Goal: Use online tool/utility: Utilize a website feature to perform a specific function

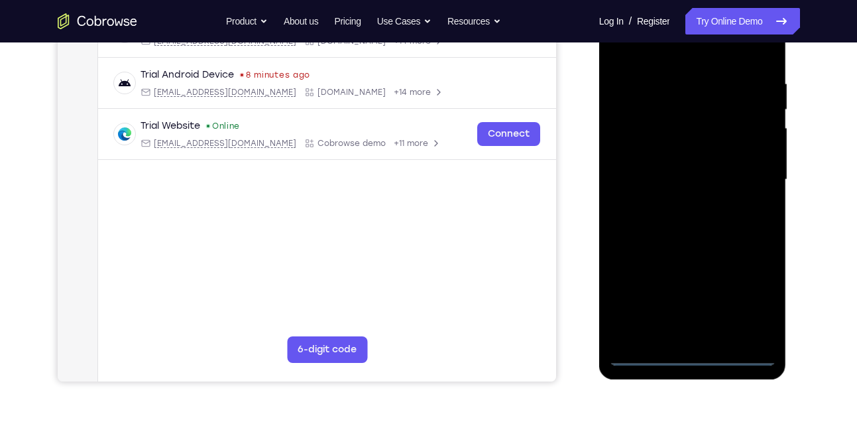
scroll to position [236, 0]
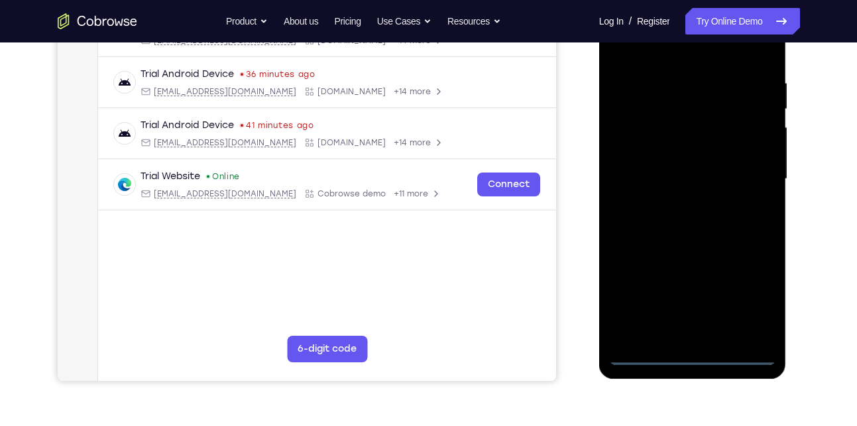
click at [691, 353] on div at bounding box center [692, 178] width 167 height 371
click at [695, 353] on div at bounding box center [692, 178] width 167 height 371
click at [694, 351] on div at bounding box center [692, 178] width 167 height 371
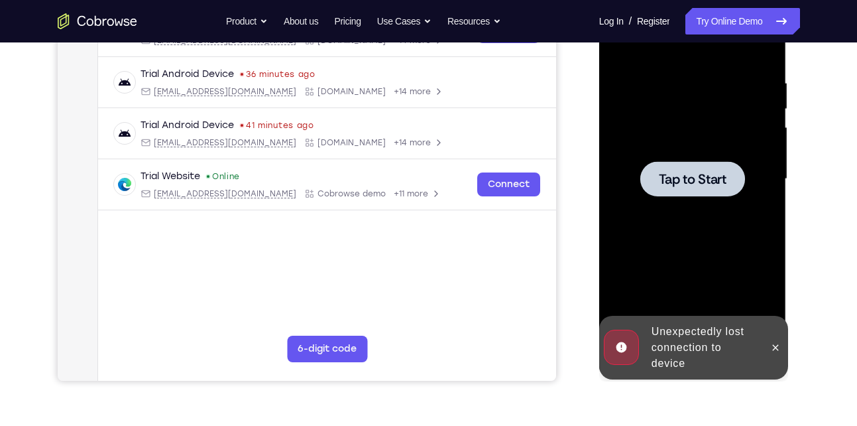
click at [689, 241] on div at bounding box center [692, 178] width 167 height 371
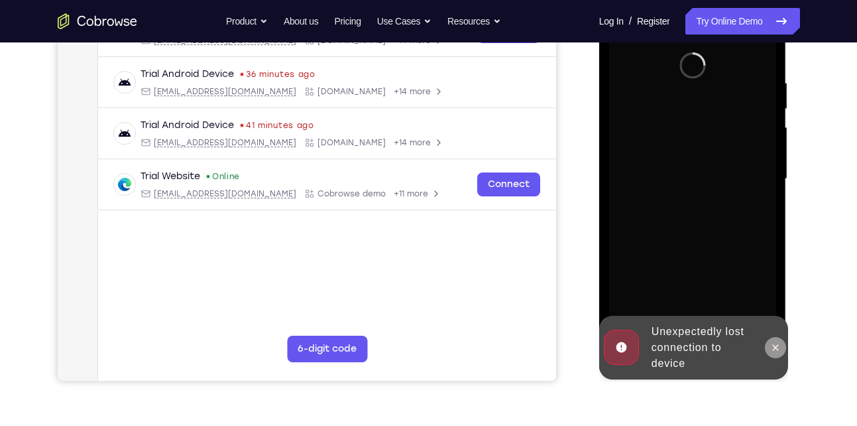
click at [771, 342] on icon at bounding box center [775, 347] width 11 height 11
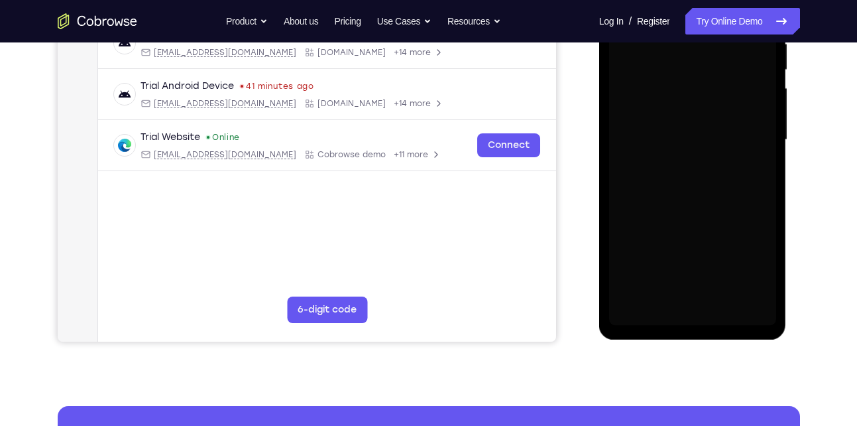
scroll to position [278, 0]
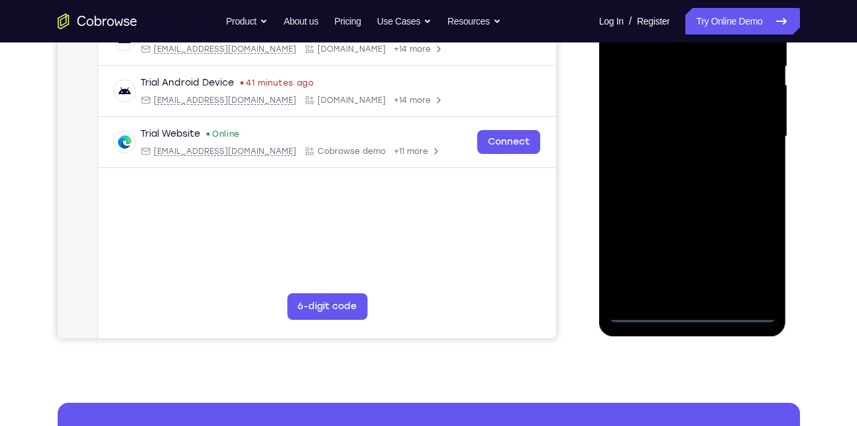
click at [694, 312] on div at bounding box center [692, 136] width 167 height 371
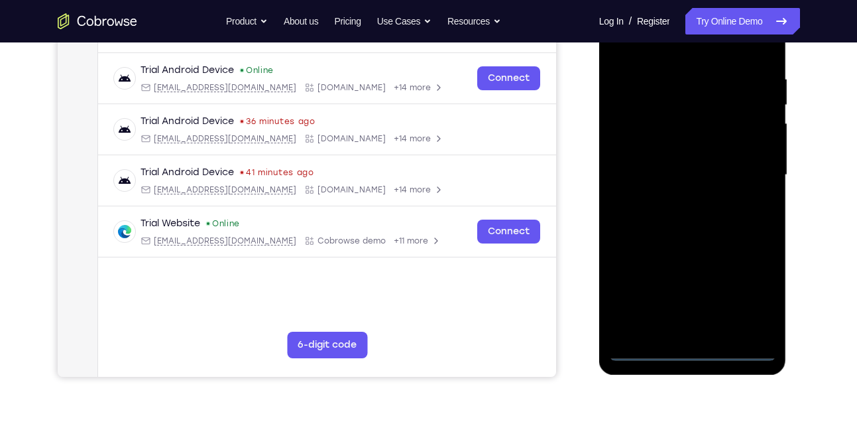
scroll to position [239, 0]
click at [748, 296] on div at bounding box center [692, 175] width 167 height 371
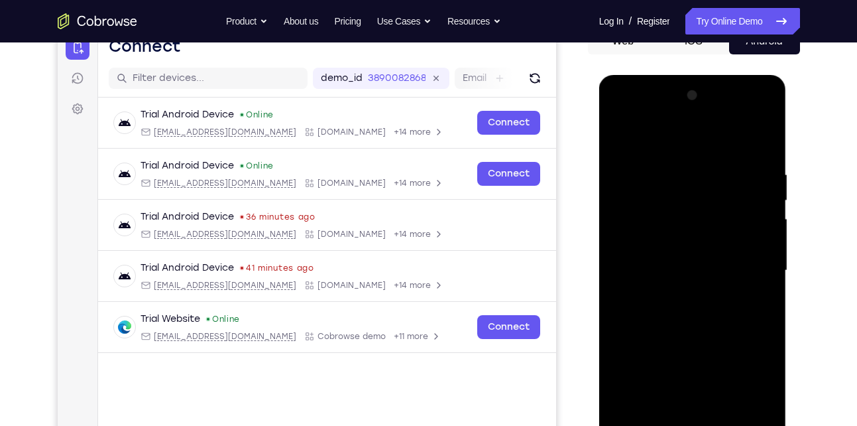
scroll to position [113, 0]
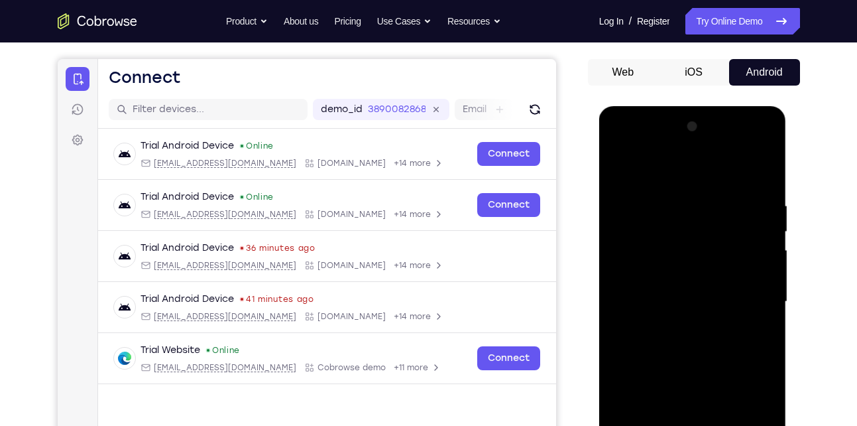
click at [622, 150] on div at bounding box center [692, 301] width 167 height 371
click at [746, 288] on div at bounding box center [692, 301] width 167 height 371
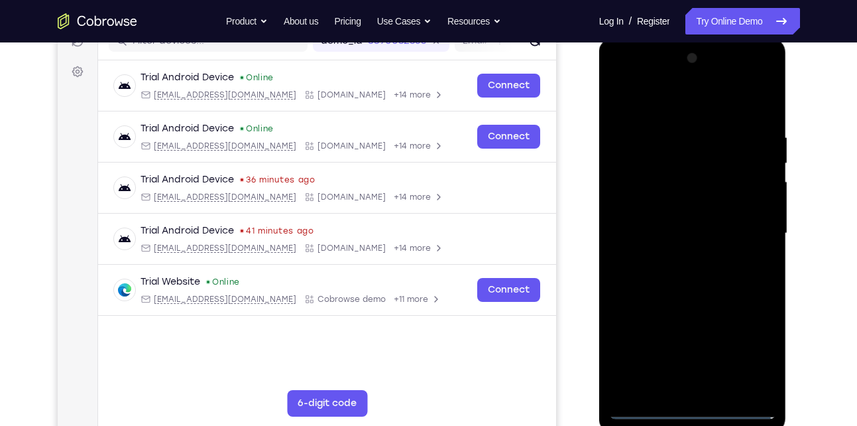
scroll to position [182, 0]
click at [680, 255] on div at bounding box center [692, 232] width 167 height 371
click at [678, 221] on div at bounding box center [692, 232] width 167 height 371
click at [667, 207] on div at bounding box center [692, 232] width 167 height 371
click at [689, 233] on div at bounding box center [692, 232] width 167 height 371
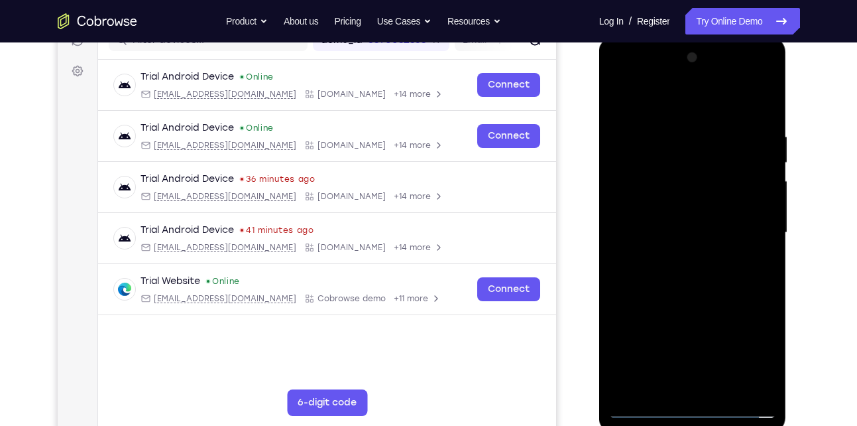
click at [691, 278] on div at bounding box center [692, 232] width 167 height 371
click at [692, 270] on div at bounding box center [692, 232] width 167 height 371
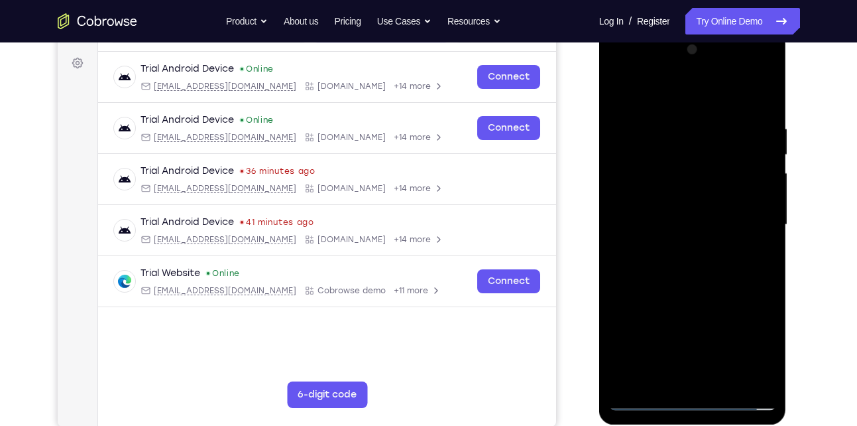
scroll to position [191, 0]
click at [703, 287] on div at bounding box center [692, 223] width 167 height 371
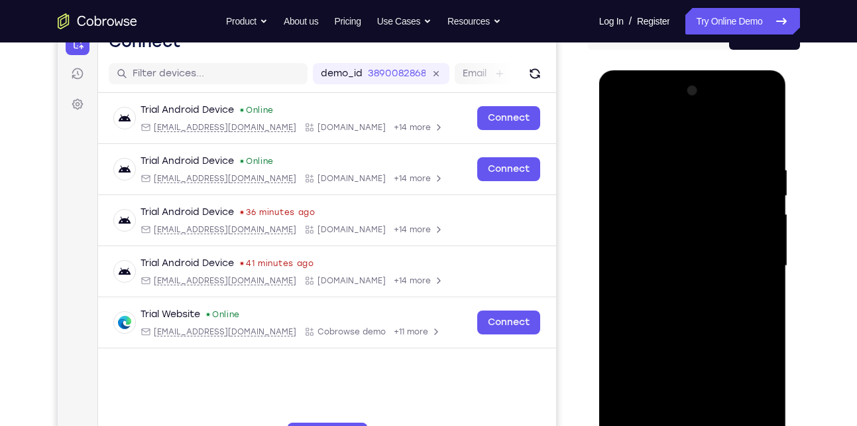
scroll to position [148, 0]
drag, startPoint x: 690, startPoint y: 318, endPoint x: 699, endPoint y: 203, distance: 115.0
click at [699, 203] on div at bounding box center [692, 266] width 167 height 371
drag, startPoint x: 695, startPoint y: 320, endPoint x: 714, endPoint y: 205, distance: 116.8
click at [714, 205] on div at bounding box center [692, 266] width 167 height 371
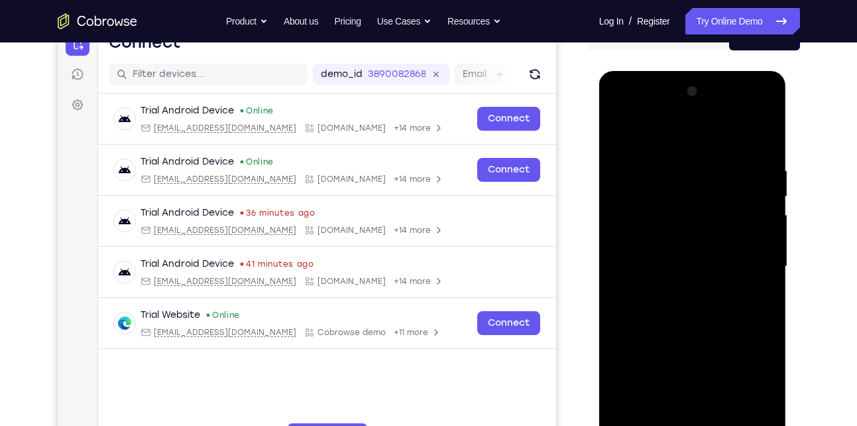
scroll to position [217, 0]
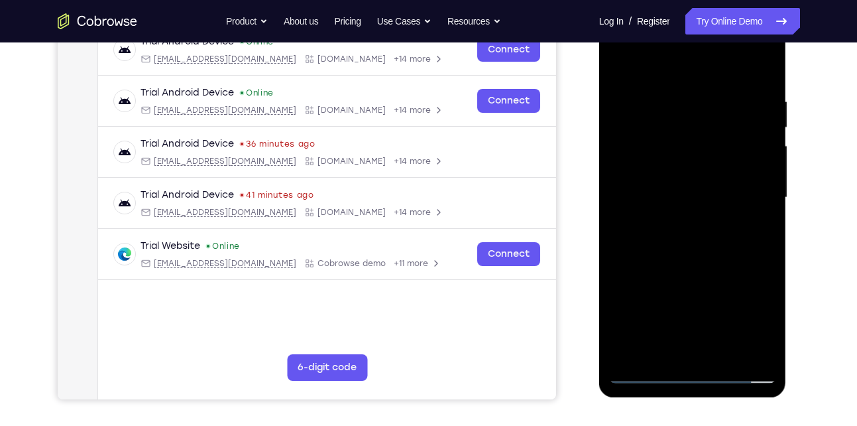
drag, startPoint x: 712, startPoint y: 289, endPoint x: 717, endPoint y: 194, distance: 94.9
click at [717, 194] on div at bounding box center [692, 197] width 167 height 371
drag, startPoint x: 718, startPoint y: 315, endPoint x: 718, endPoint y: 196, distance: 119.3
click at [718, 196] on div at bounding box center [692, 197] width 167 height 371
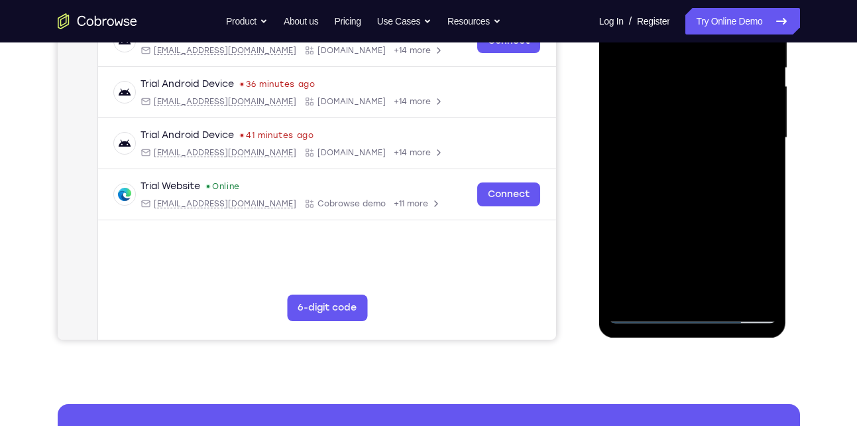
click at [723, 291] on div at bounding box center [692, 137] width 167 height 371
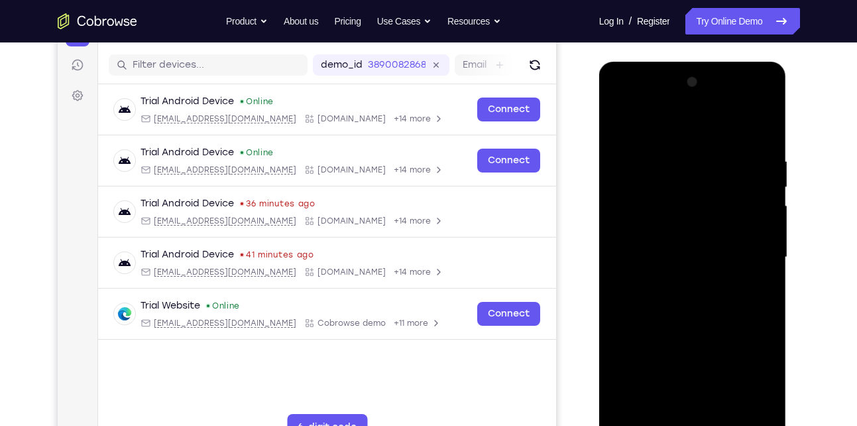
scroll to position [157, 0]
click at [684, 309] on div at bounding box center [692, 257] width 167 height 371
click at [748, 280] on div at bounding box center [692, 257] width 167 height 371
click at [659, 277] on div at bounding box center [692, 257] width 167 height 371
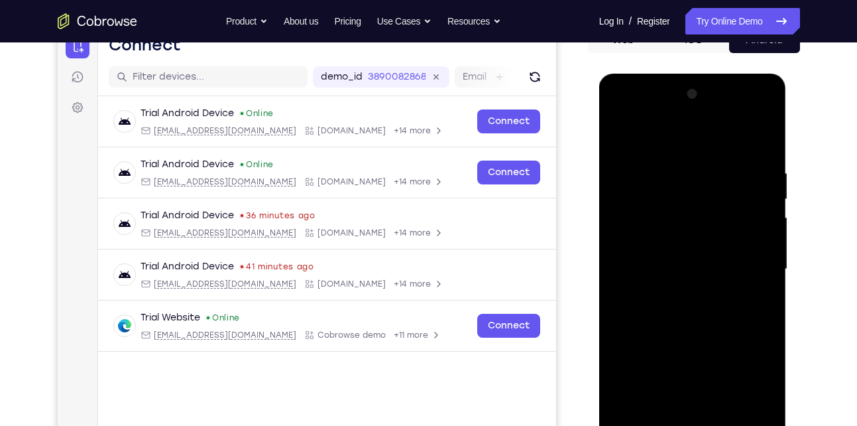
scroll to position [145, 0]
click at [622, 137] on div at bounding box center [692, 269] width 167 height 371
click at [658, 266] on div at bounding box center [692, 269] width 167 height 371
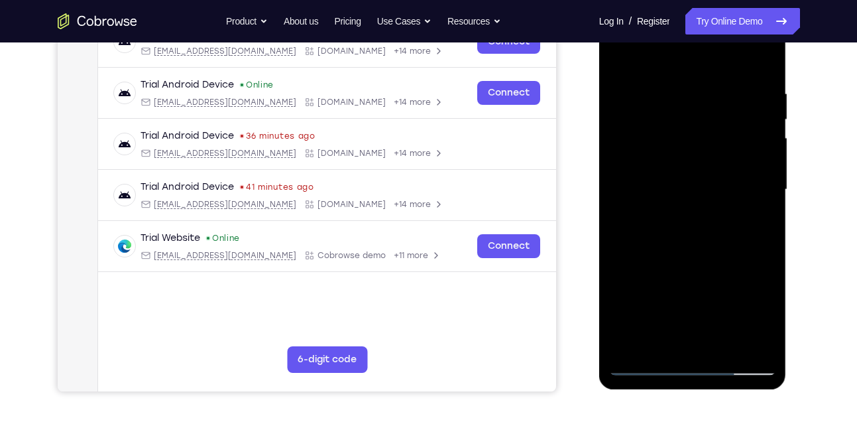
scroll to position [226, 0]
click at [741, 312] on div at bounding box center [692, 188] width 167 height 371
click at [726, 313] on div at bounding box center [692, 188] width 167 height 371
click at [691, 297] on div at bounding box center [692, 188] width 167 height 371
click at [683, 192] on div at bounding box center [692, 188] width 167 height 371
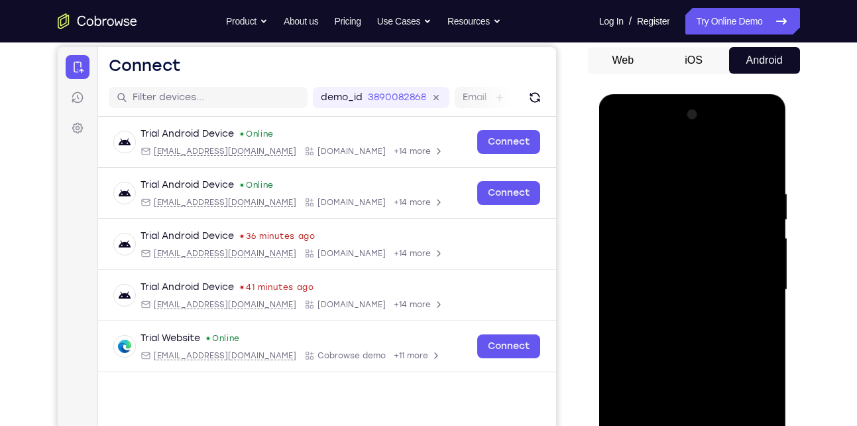
scroll to position [125, 0]
click at [618, 158] on div at bounding box center [692, 290] width 167 height 371
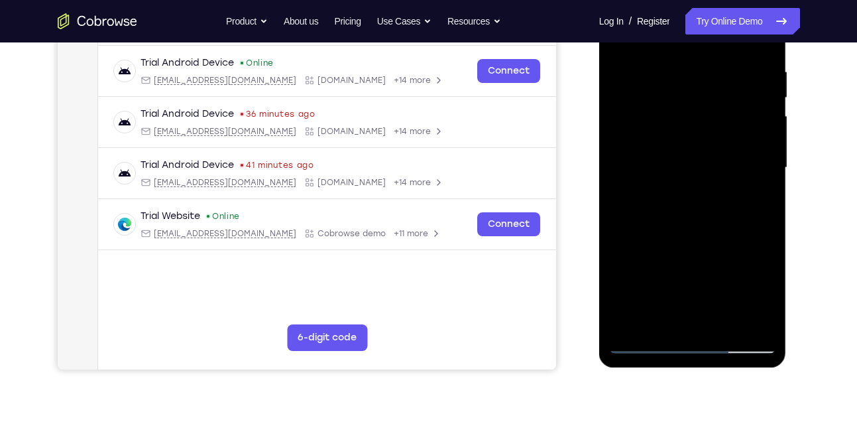
scroll to position [248, 0]
drag, startPoint x: 657, startPoint y: 270, endPoint x: 666, endPoint y: 216, distance: 54.5
click at [666, 216] on div at bounding box center [692, 166] width 167 height 371
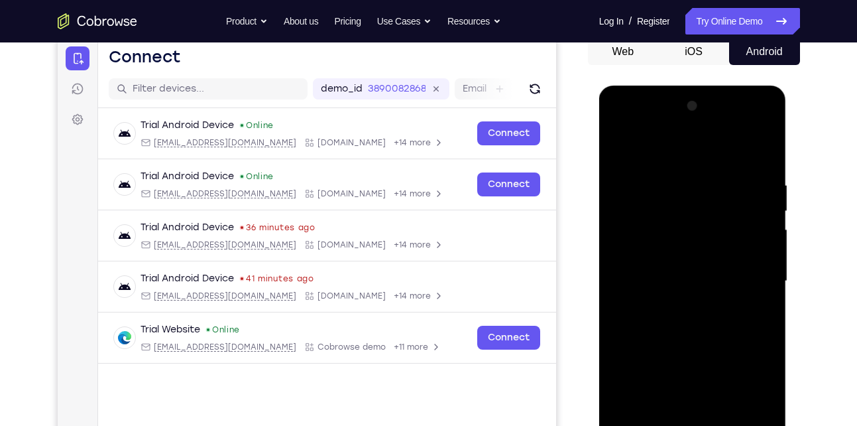
scroll to position [133, 0]
click at [623, 146] on div at bounding box center [692, 281] width 167 height 371
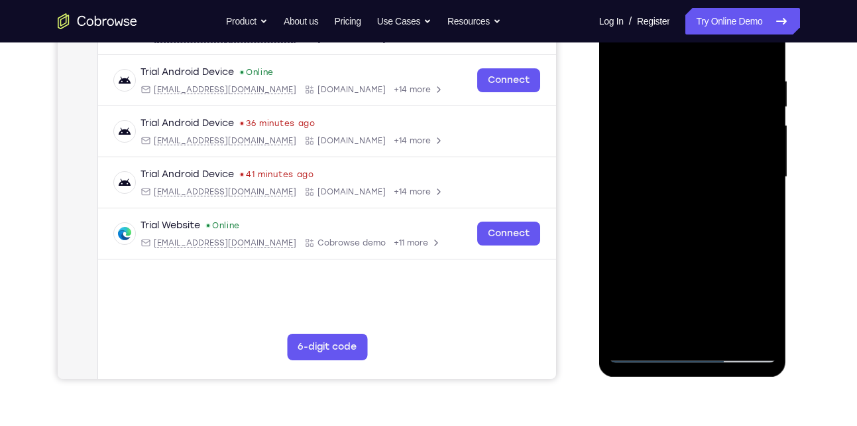
scroll to position [239, 0]
click at [724, 333] on div at bounding box center [692, 176] width 167 height 371
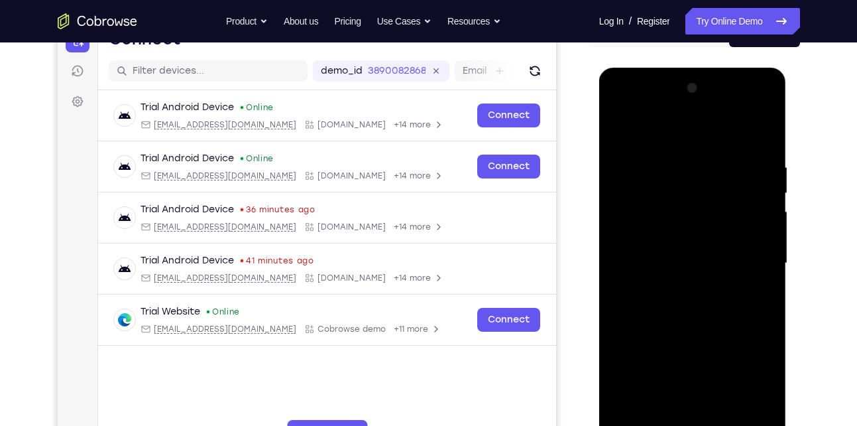
scroll to position [108, 0]
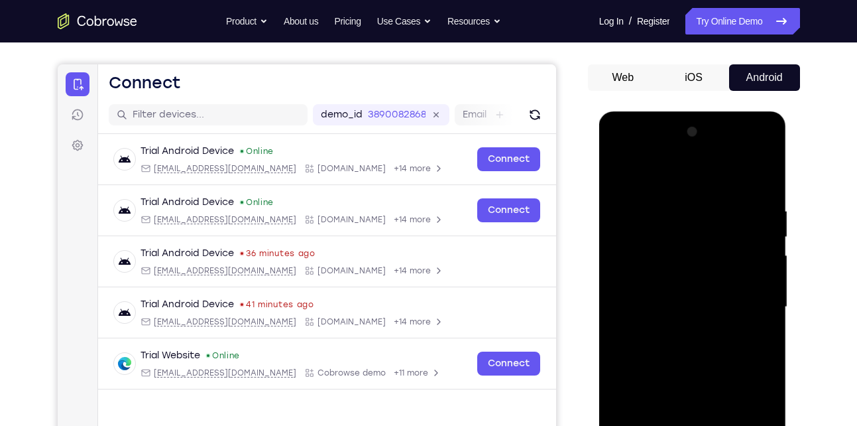
click at [623, 170] on div at bounding box center [692, 306] width 167 height 371
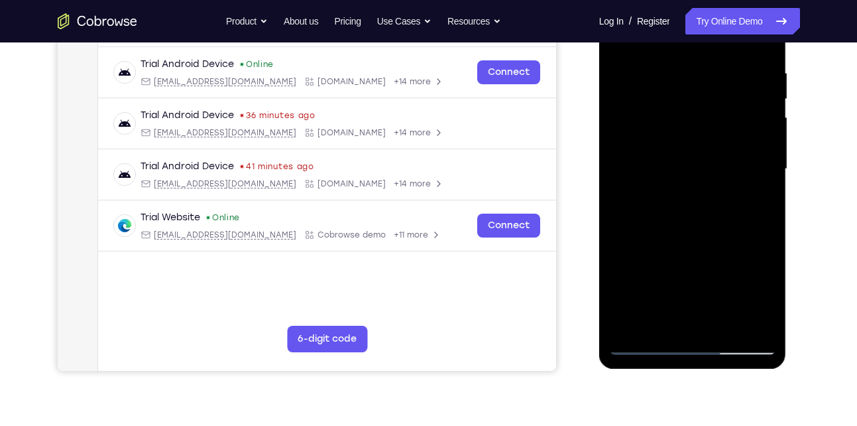
scroll to position [261, 0]
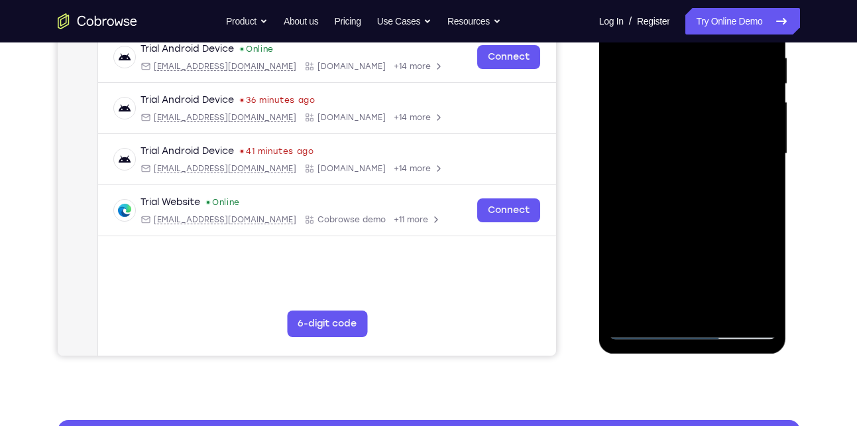
click at [667, 312] on div at bounding box center [692, 153] width 167 height 371
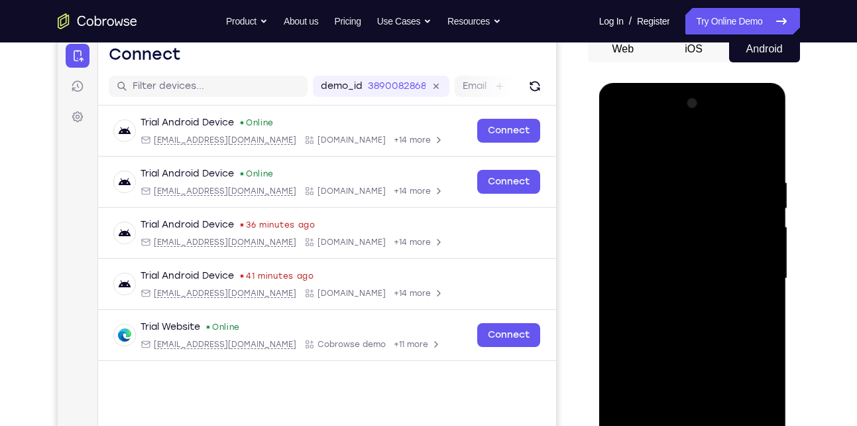
scroll to position [136, 0]
drag, startPoint x: 719, startPoint y: 299, endPoint x: 736, endPoint y: 193, distance: 107.4
click at [736, 193] on div at bounding box center [692, 278] width 167 height 371
drag, startPoint x: 715, startPoint y: 306, endPoint x: 733, endPoint y: 194, distance: 112.8
click at [733, 194] on div at bounding box center [692, 278] width 167 height 371
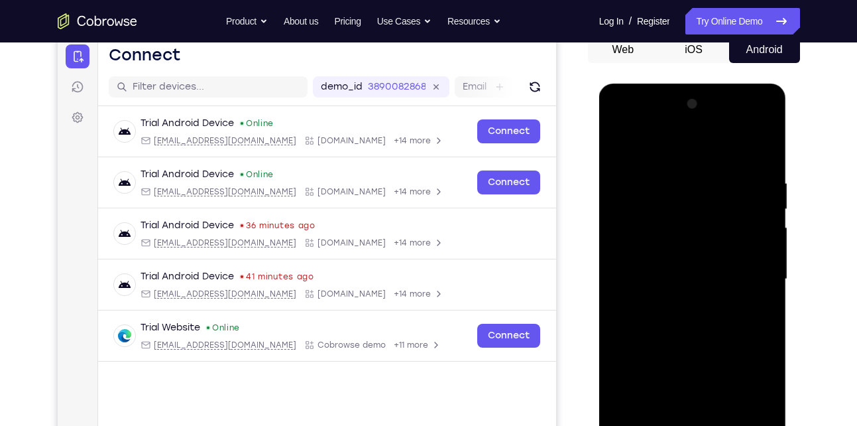
drag, startPoint x: 709, startPoint y: 324, endPoint x: 723, endPoint y: 219, distance: 106.4
click at [723, 219] on div at bounding box center [692, 278] width 167 height 371
drag, startPoint x: 713, startPoint y: 324, endPoint x: 724, endPoint y: 261, distance: 63.9
click at [724, 261] on div at bounding box center [692, 278] width 167 height 371
click at [746, 206] on div at bounding box center [692, 278] width 167 height 371
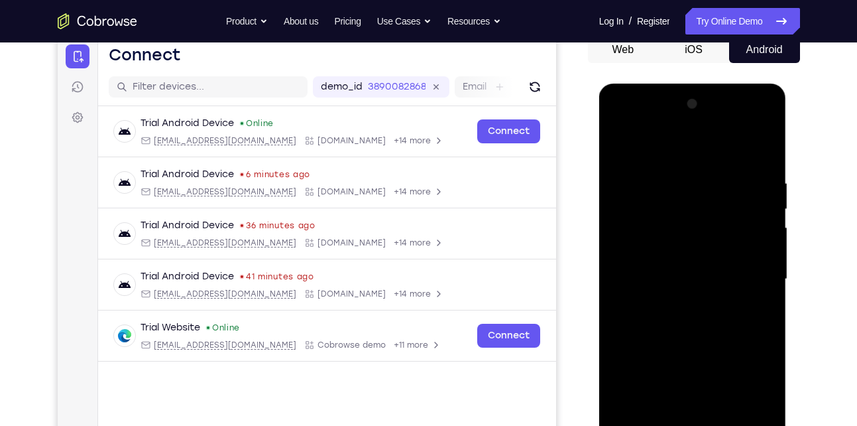
drag, startPoint x: 698, startPoint y: 216, endPoint x: 695, endPoint y: 323, distance: 107.4
click at [695, 323] on div at bounding box center [692, 278] width 167 height 371
drag, startPoint x: 698, startPoint y: 217, endPoint x: 698, endPoint y: 228, distance: 11.3
click at [698, 228] on div at bounding box center [692, 278] width 167 height 371
click at [649, 300] on div at bounding box center [692, 278] width 167 height 371
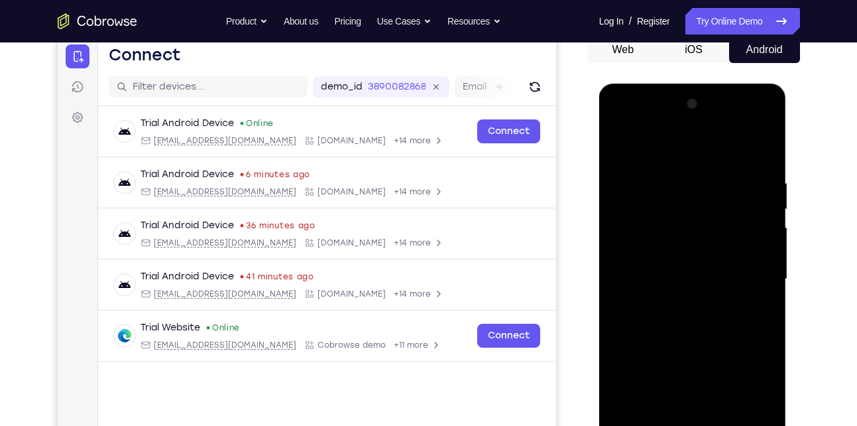
click at [620, 144] on div at bounding box center [692, 278] width 167 height 371
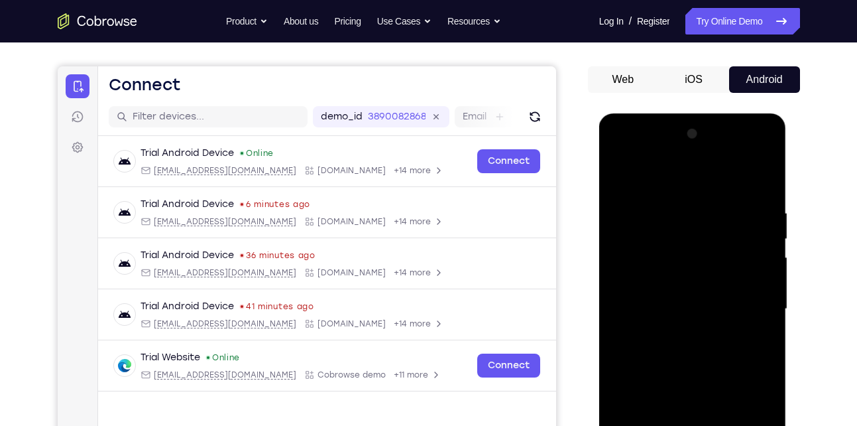
scroll to position [103, 0]
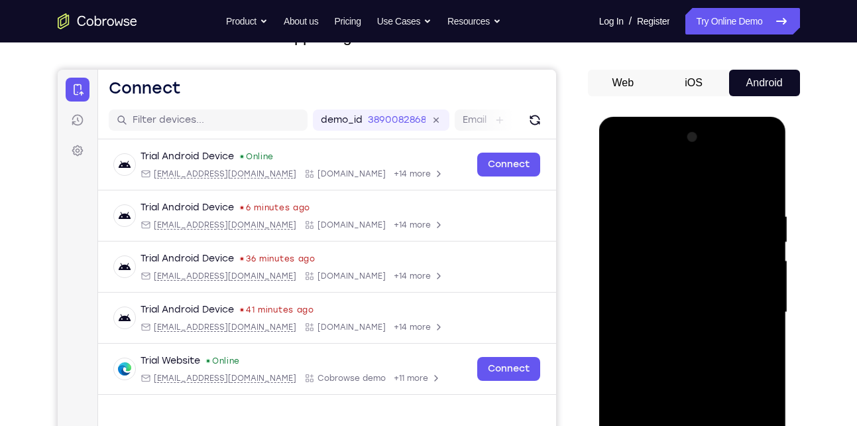
click at [619, 174] on div at bounding box center [692, 312] width 167 height 371
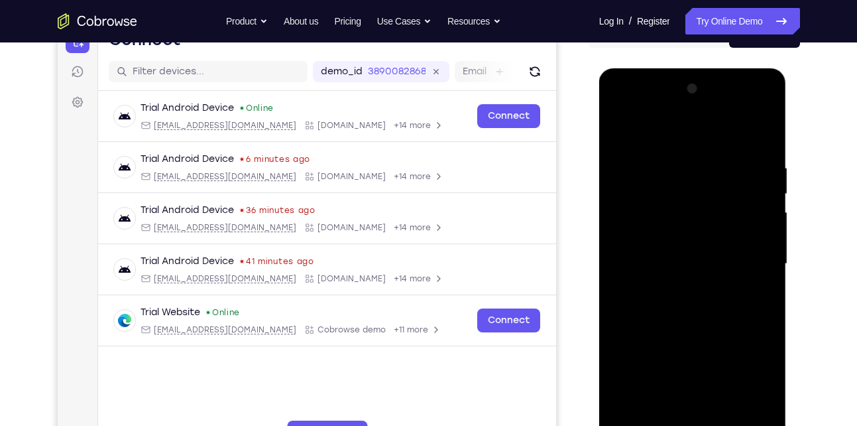
scroll to position [154, 0]
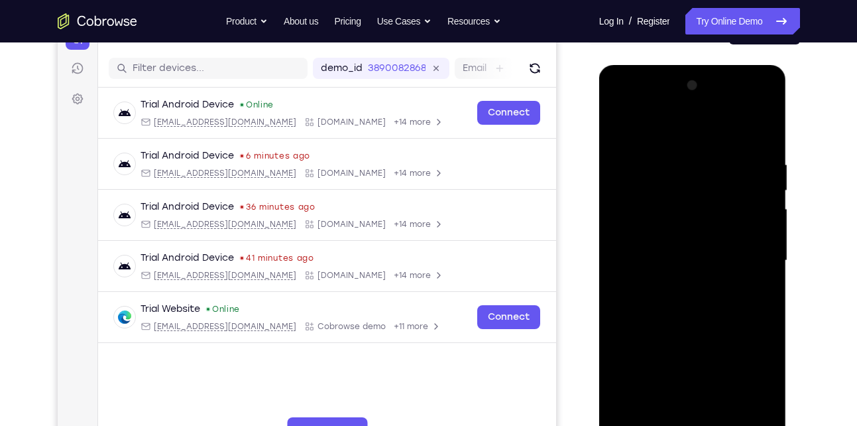
drag, startPoint x: 685, startPoint y: 319, endPoint x: 701, endPoint y: 192, distance: 128.9
click at [701, 192] on div at bounding box center [692, 260] width 167 height 371
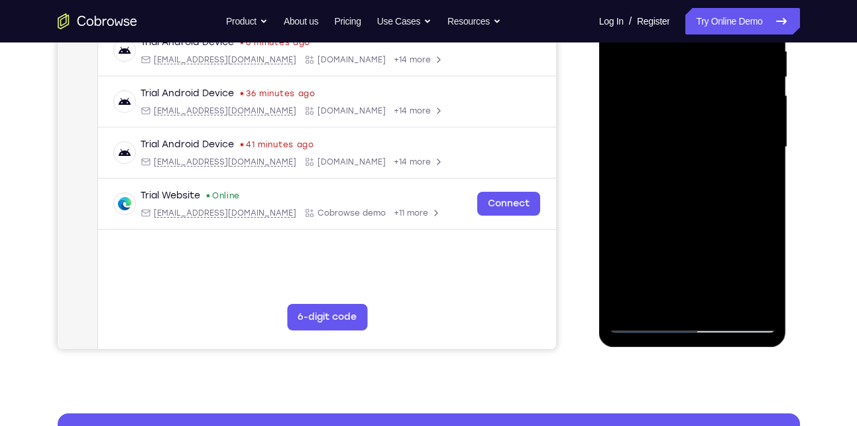
drag, startPoint x: 696, startPoint y: 262, endPoint x: 709, endPoint y: 171, distance: 92.4
click at [709, 171] on div at bounding box center [692, 147] width 167 height 371
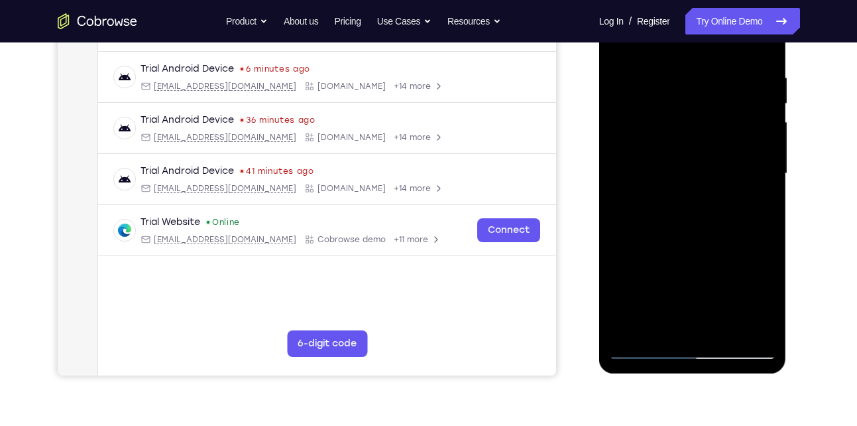
scroll to position [240, 0]
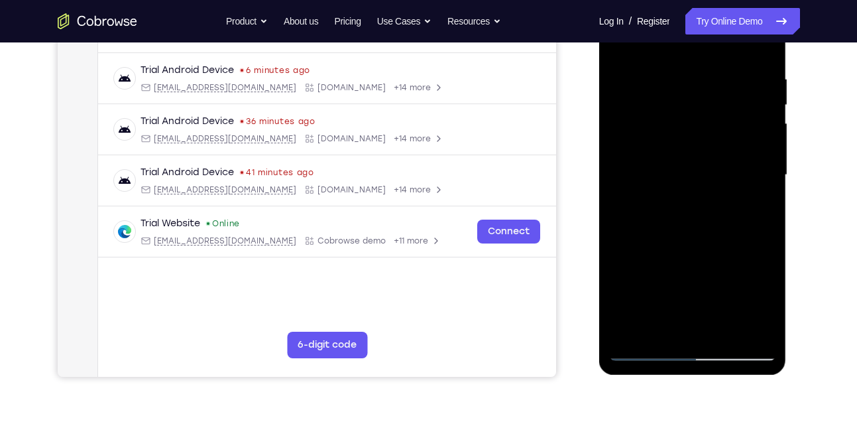
drag, startPoint x: 688, startPoint y: 282, endPoint x: 720, endPoint y: 165, distance: 120.9
click at [720, 165] on div at bounding box center [692, 174] width 167 height 371
drag, startPoint x: 691, startPoint y: 272, endPoint x: 718, endPoint y: 164, distance: 110.8
click at [718, 164] on div at bounding box center [692, 174] width 167 height 371
drag, startPoint x: 699, startPoint y: 278, endPoint x: 726, endPoint y: 163, distance: 118.5
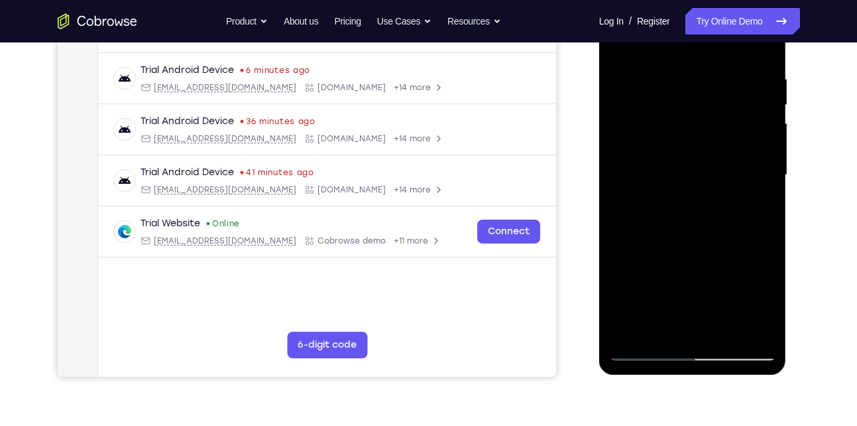
click at [726, 163] on div at bounding box center [692, 174] width 167 height 371
click at [767, 182] on div at bounding box center [692, 174] width 167 height 371
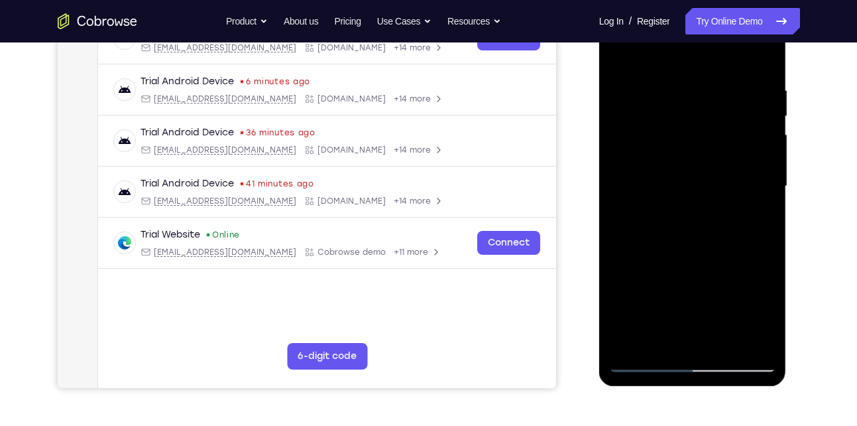
scroll to position [227, 0]
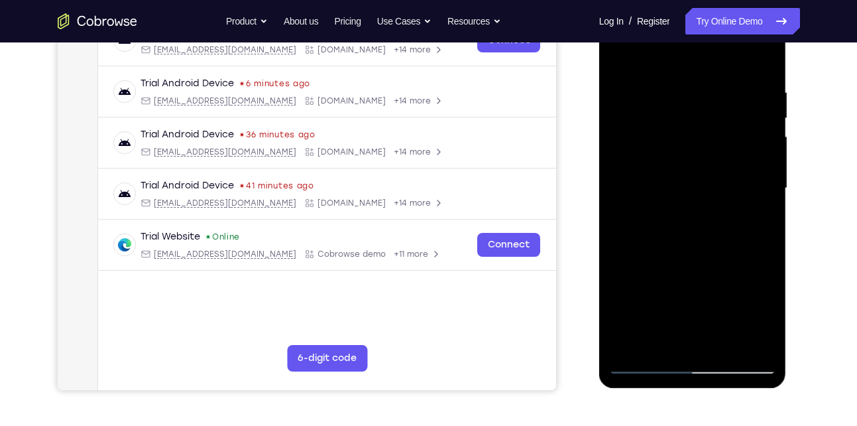
click at [766, 198] on div at bounding box center [692, 188] width 167 height 371
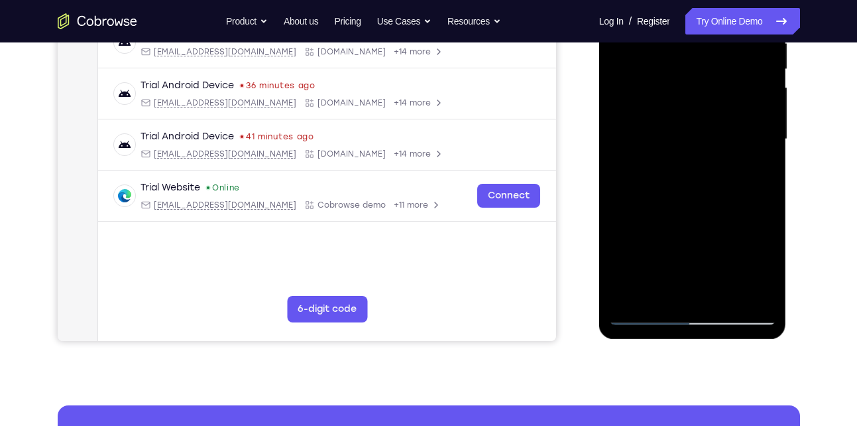
scroll to position [272, 0]
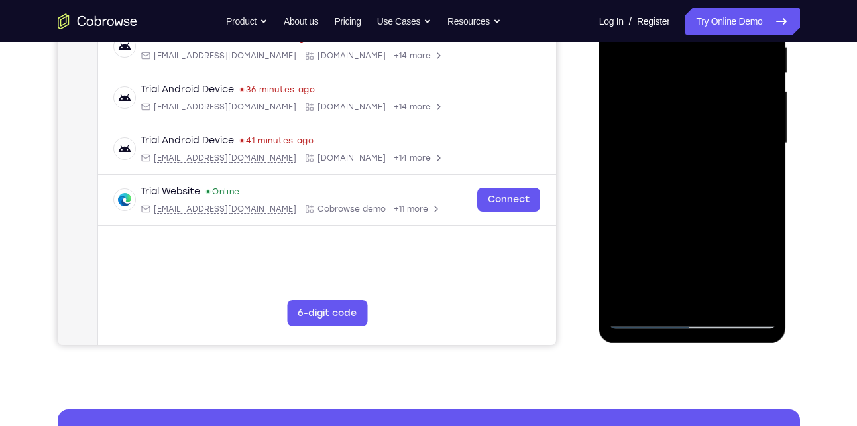
drag, startPoint x: 696, startPoint y: 269, endPoint x: 703, endPoint y: 192, distance: 77.8
click at [703, 192] on div at bounding box center [692, 143] width 167 height 371
click at [650, 213] on div at bounding box center [692, 143] width 167 height 371
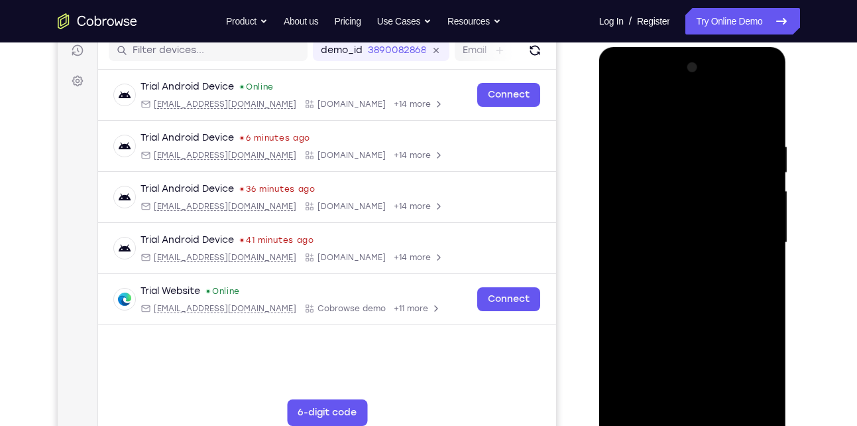
scroll to position [172, 0]
drag, startPoint x: 707, startPoint y: 305, endPoint x: 720, endPoint y: 182, distance: 123.9
click at [720, 182] on div at bounding box center [692, 243] width 167 height 371
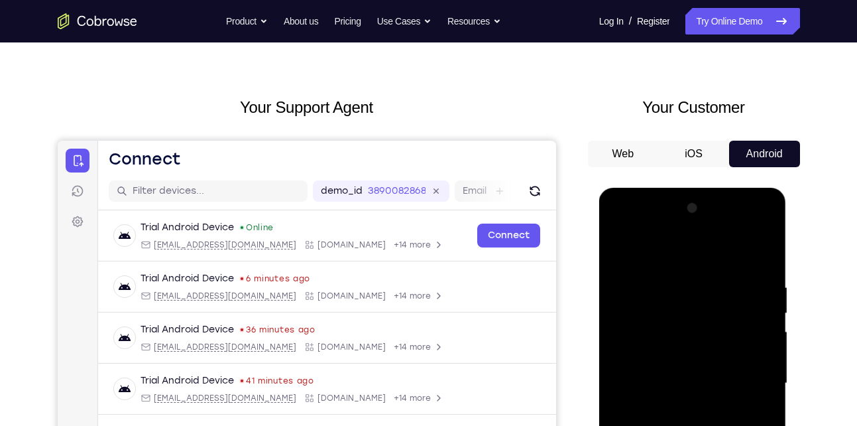
scroll to position [31, 0]
click at [621, 248] on div at bounding box center [692, 383] width 167 height 371
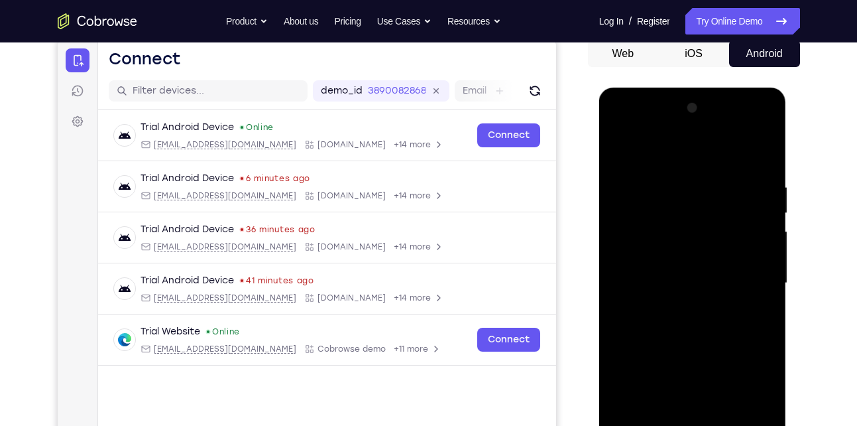
scroll to position [131, 0]
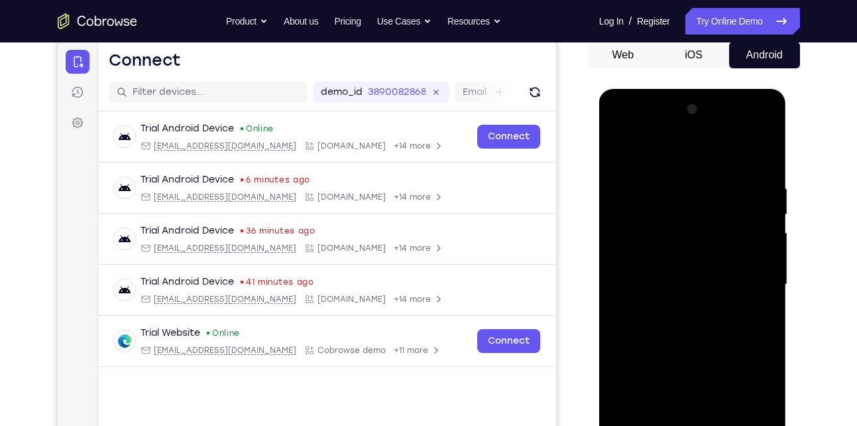
click at [622, 151] on div at bounding box center [692, 284] width 167 height 371
drag, startPoint x: 703, startPoint y: 311, endPoint x: 718, endPoint y: 192, distance: 119.6
click at [718, 192] on div at bounding box center [692, 284] width 167 height 371
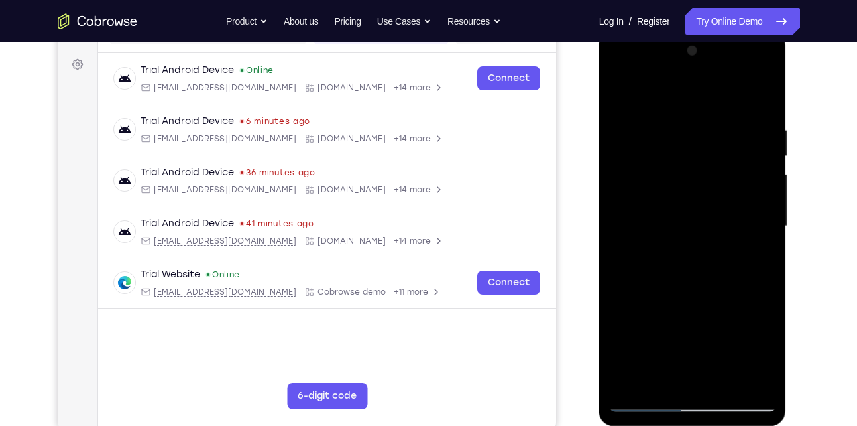
drag, startPoint x: 682, startPoint y: 335, endPoint x: 705, endPoint y: 173, distance: 163.9
click at [705, 173] on div at bounding box center [692, 225] width 167 height 371
drag, startPoint x: 678, startPoint y: 309, endPoint x: 715, endPoint y: 152, distance: 161.4
click at [715, 152] on div at bounding box center [692, 225] width 167 height 371
click at [652, 235] on div at bounding box center [692, 225] width 167 height 371
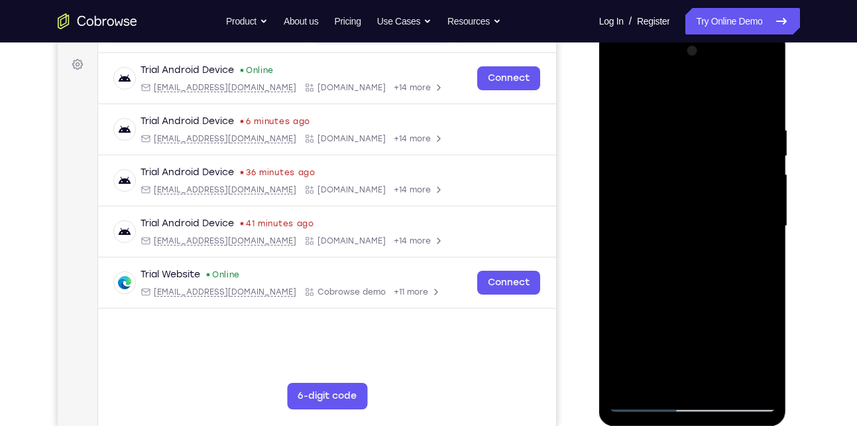
drag, startPoint x: 724, startPoint y: 338, endPoint x: 724, endPoint y: 214, distance: 123.9
click at [724, 214] on div at bounding box center [692, 225] width 167 height 371
drag, startPoint x: 711, startPoint y: 314, endPoint x: 730, endPoint y: 193, distance: 122.9
click at [730, 193] on div at bounding box center [692, 225] width 167 height 371
drag, startPoint x: 718, startPoint y: 327, endPoint x: 737, endPoint y: 199, distance: 129.4
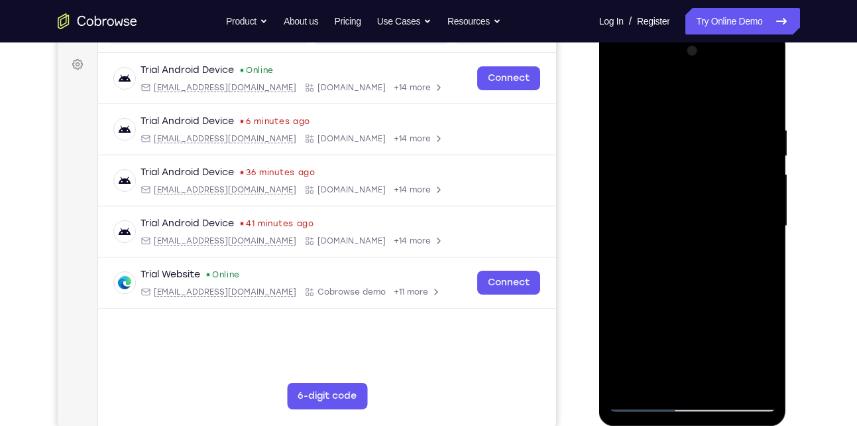
click at [737, 199] on div at bounding box center [692, 225] width 167 height 371
drag, startPoint x: 718, startPoint y: 320, endPoint x: 739, endPoint y: 199, distance: 122.5
click at [739, 199] on div at bounding box center [692, 225] width 167 height 371
drag, startPoint x: 713, startPoint y: 328, endPoint x: 736, endPoint y: 196, distance: 134.6
click at [736, 196] on div at bounding box center [692, 225] width 167 height 371
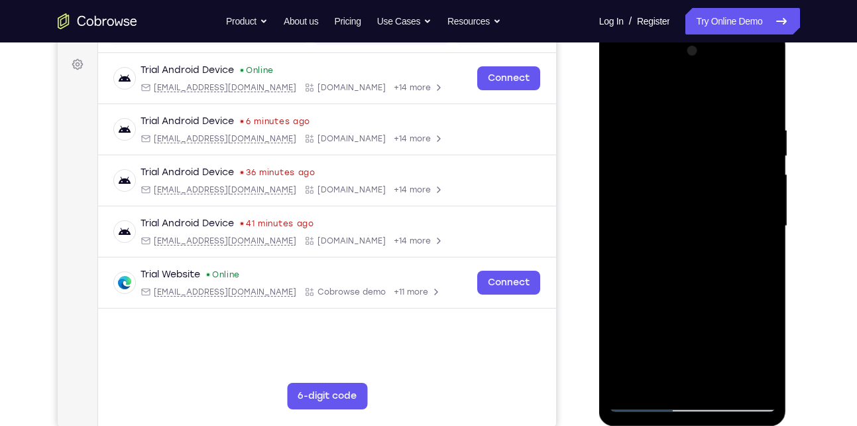
drag, startPoint x: 715, startPoint y: 322, endPoint x: 738, endPoint y: 196, distance: 127.9
click at [738, 196] on div at bounding box center [692, 225] width 167 height 371
drag, startPoint x: 722, startPoint y: 335, endPoint x: 736, endPoint y: 198, distance: 137.9
click at [736, 198] on div at bounding box center [692, 225] width 167 height 371
drag, startPoint x: 712, startPoint y: 315, endPoint x: 747, endPoint y: 213, distance: 107.7
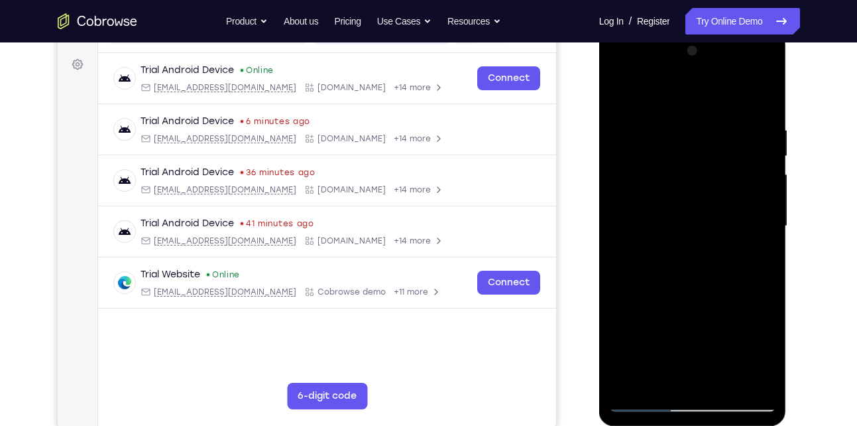
click at [747, 213] on div at bounding box center [692, 225] width 167 height 371
drag, startPoint x: 721, startPoint y: 331, endPoint x: 734, endPoint y: 207, distance: 124.0
click at [734, 207] on div at bounding box center [692, 225] width 167 height 371
drag, startPoint x: 711, startPoint y: 318, endPoint x: 746, endPoint y: 186, distance: 136.5
click at [746, 186] on div at bounding box center [692, 225] width 167 height 371
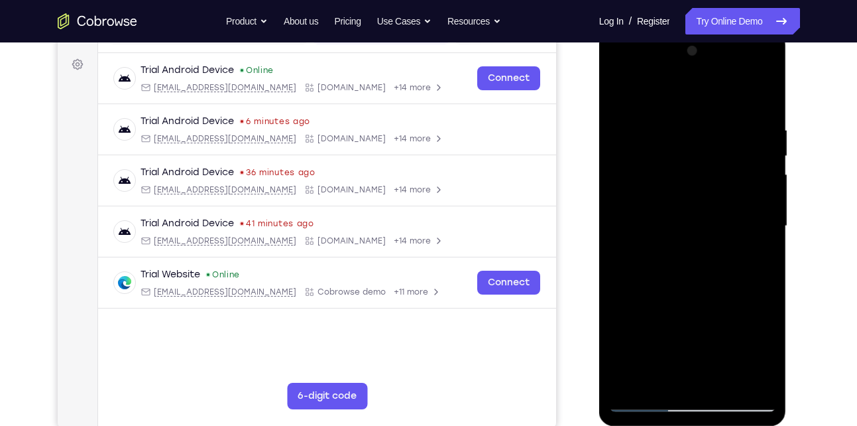
drag, startPoint x: 711, startPoint y: 323, endPoint x: 731, endPoint y: 204, distance: 120.4
click at [731, 204] on div at bounding box center [692, 225] width 167 height 371
drag, startPoint x: 705, startPoint y: 323, endPoint x: 730, endPoint y: 192, distance: 134.3
click at [730, 192] on div at bounding box center [692, 225] width 167 height 371
drag, startPoint x: 713, startPoint y: 312, endPoint x: 741, endPoint y: 180, distance: 134.2
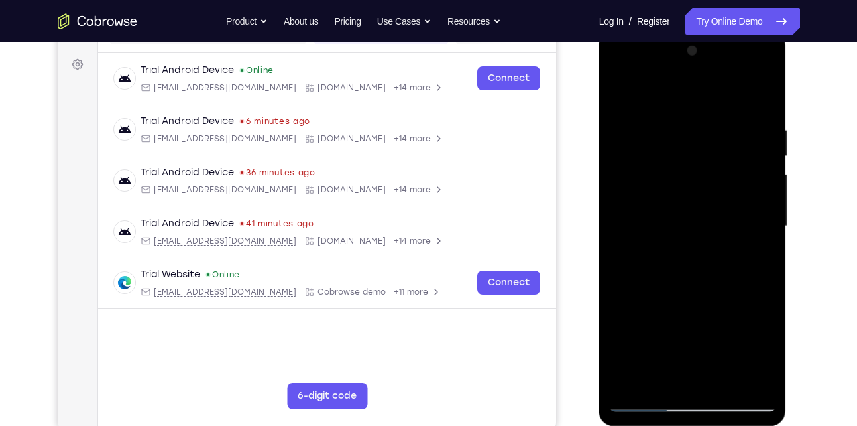
click at [741, 180] on div at bounding box center [692, 225] width 167 height 371
drag, startPoint x: 712, startPoint y: 326, endPoint x: 754, endPoint y: 182, distance: 150.4
click at [754, 182] on div at bounding box center [692, 225] width 167 height 371
drag, startPoint x: 714, startPoint y: 329, endPoint x: 750, endPoint y: 161, distance: 172.1
click at [750, 161] on div at bounding box center [692, 225] width 167 height 371
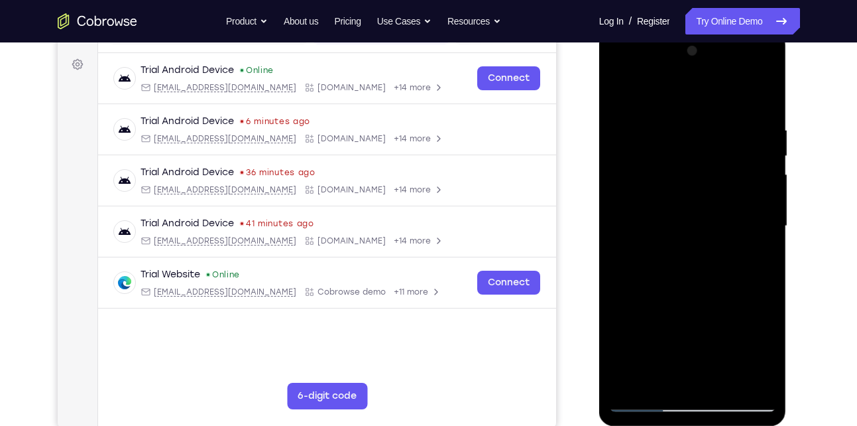
drag, startPoint x: 691, startPoint y: 299, endPoint x: 722, endPoint y: 170, distance: 132.8
click at [722, 170] on div at bounding box center [692, 225] width 167 height 371
drag, startPoint x: 692, startPoint y: 324, endPoint x: 719, endPoint y: 192, distance: 134.7
click at [719, 192] on div at bounding box center [692, 225] width 167 height 371
drag, startPoint x: 695, startPoint y: 312, endPoint x: 720, endPoint y: 166, distance: 148.0
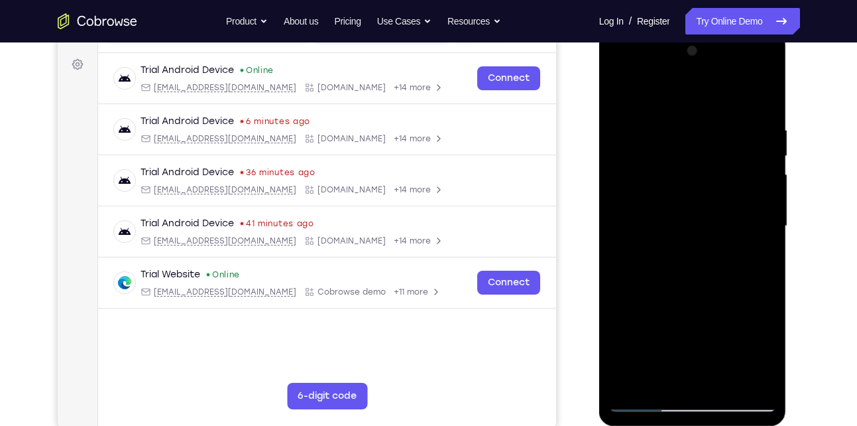
click at [720, 166] on div at bounding box center [692, 225] width 167 height 371
drag, startPoint x: 698, startPoint y: 297, endPoint x: 726, endPoint y: 158, distance: 141.3
click at [726, 158] on div at bounding box center [692, 225] width 167 height 371
drag, startPoint x: 701, startPoint y: 310, endPoint x: 724, endPoint y: 176, distance: 135.1
click at [724, 176] on div at bounding box center [692, 225] width 167 height 371
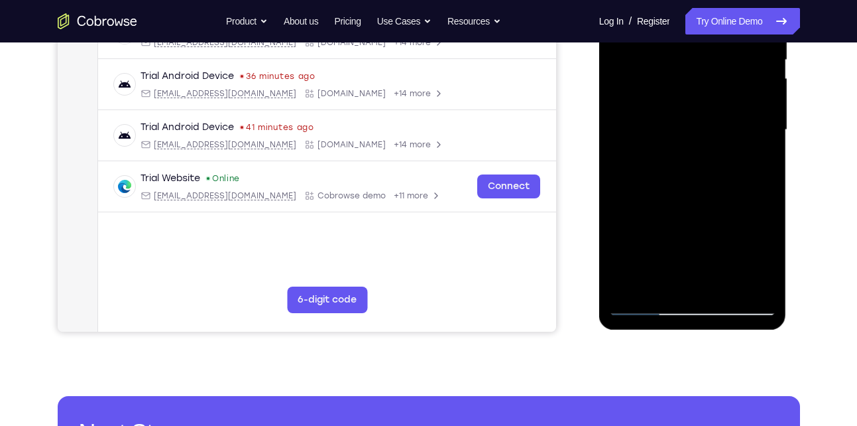
scroll to position [274, 0]
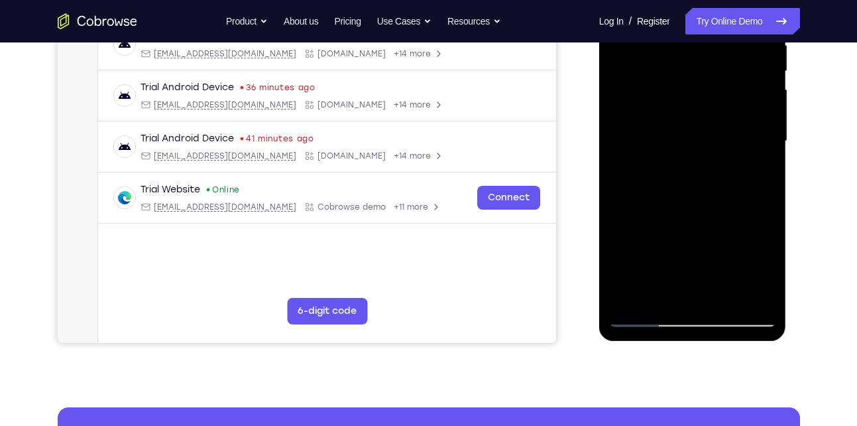
click at [630, 294] on div at bounding box center [692, 141] width 167 height 371
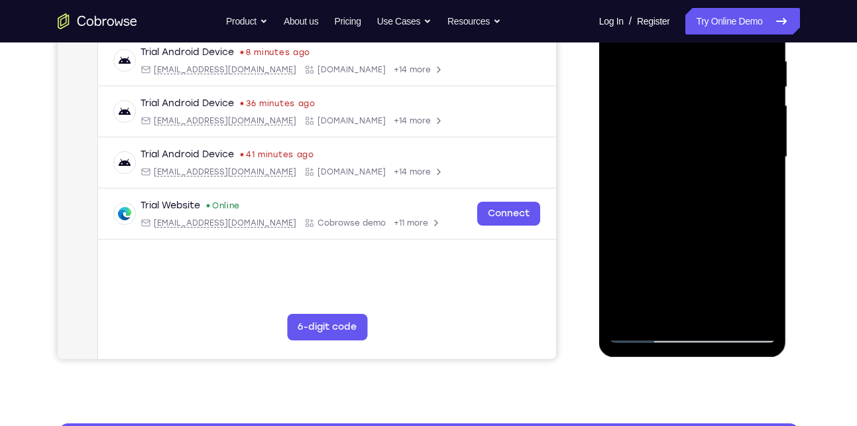
scroll to position [258, 0]
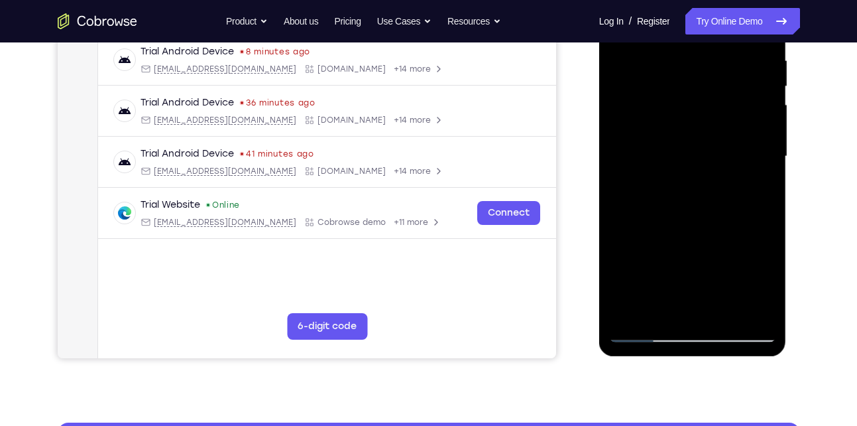
click at [693, 310] on div at bounding box center [692, 156] width 167 height 371
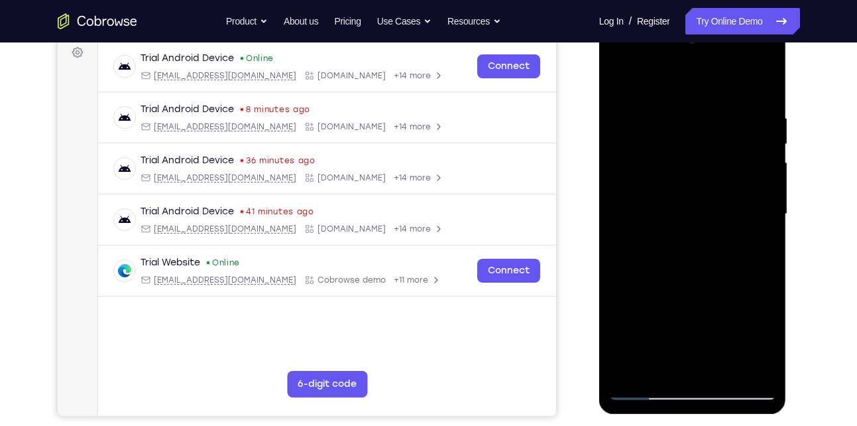
scroll to position [220, 0]
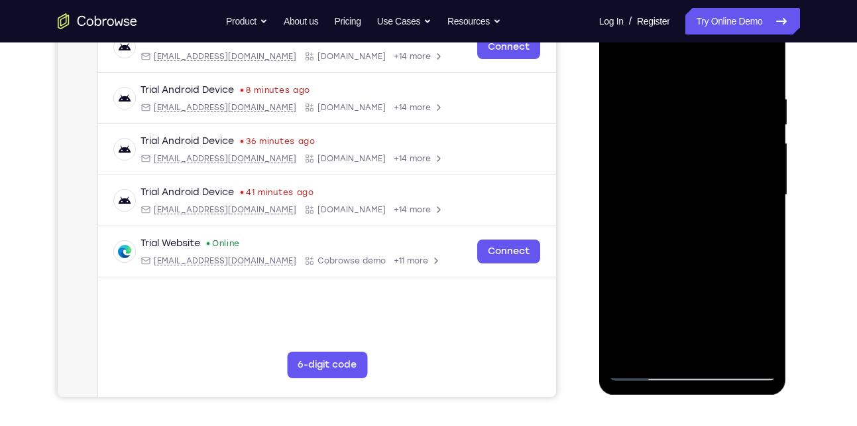
click at [632, 351] on div at bounding box center [692, 194] width 167 height 371
click at [630, 351] on div at bounding box center [692, 194] width 167 height 371
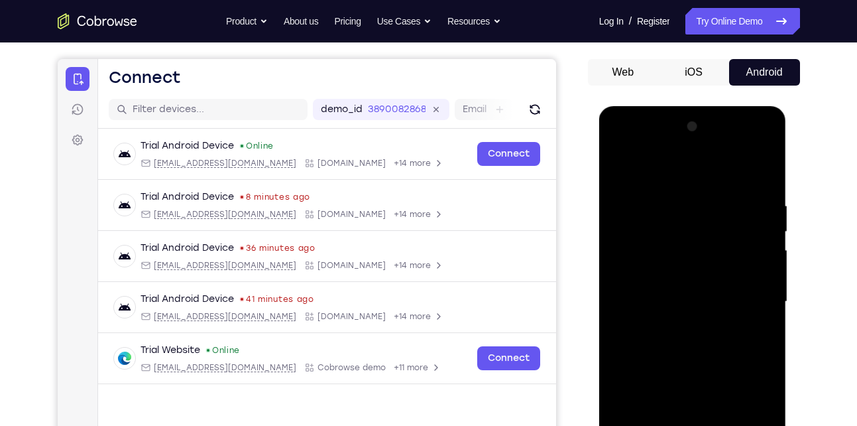
click at [682, 196] on div at bounding box center [692, 301] width 167 height 371
click at [763, 245] on div at bounding box center [692, 301] width 167 height 371
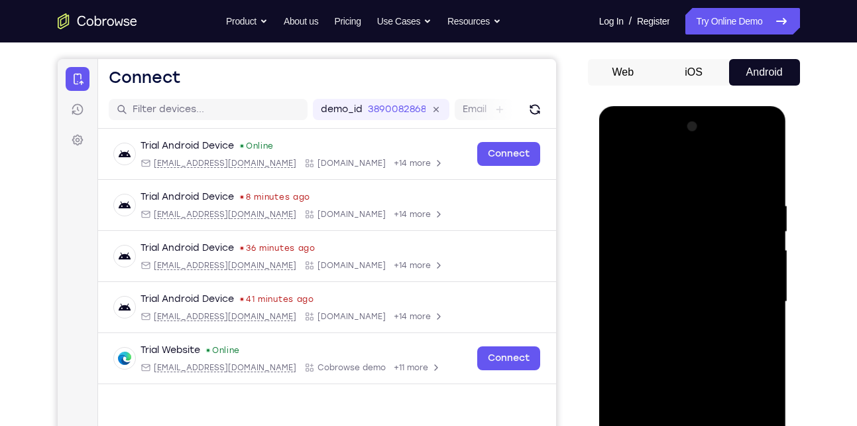
click at [763, 245] on div at bounding box center [692, 301] width 167 height 371
click at [762, 173] on div at bounding box center [692, 301] width 167 height 371
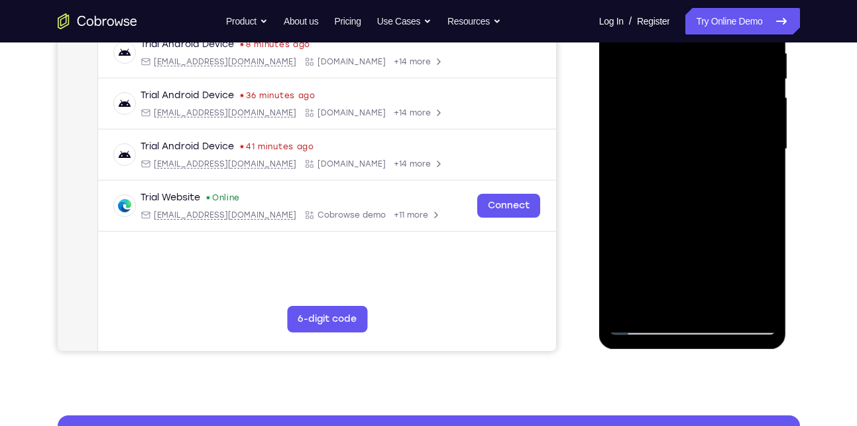
scroll to position [268, 0]
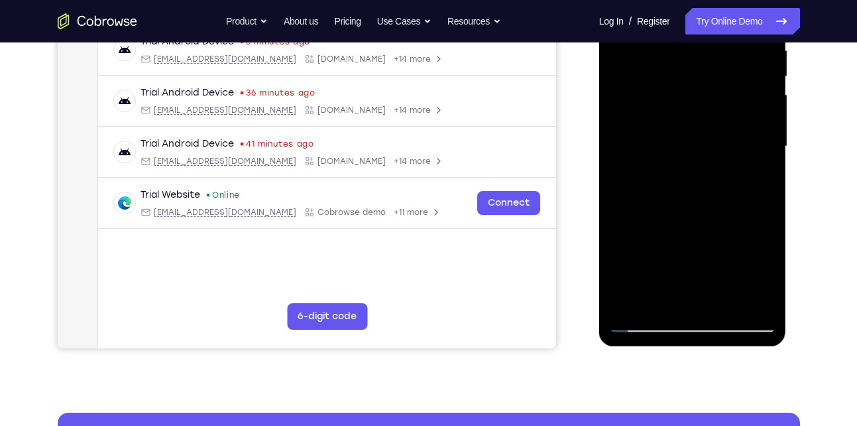
click at [662, 304] on div at bounding box center [692, 146] width 167 height 371
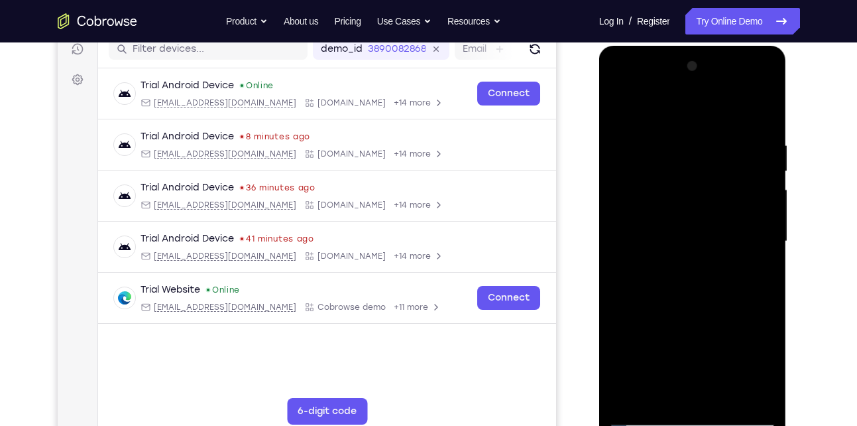
scroll to position [173, 0]
click at [645, 204] on div at bounding box center [692, 241] width 167 height 371
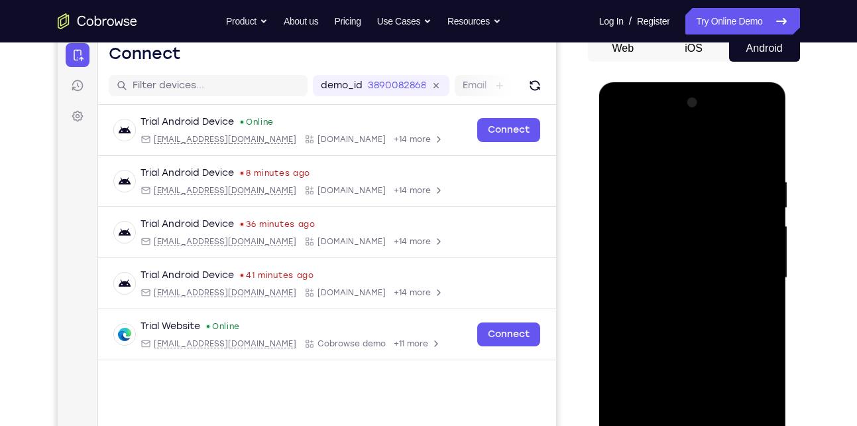
scroll to position [135, 0]
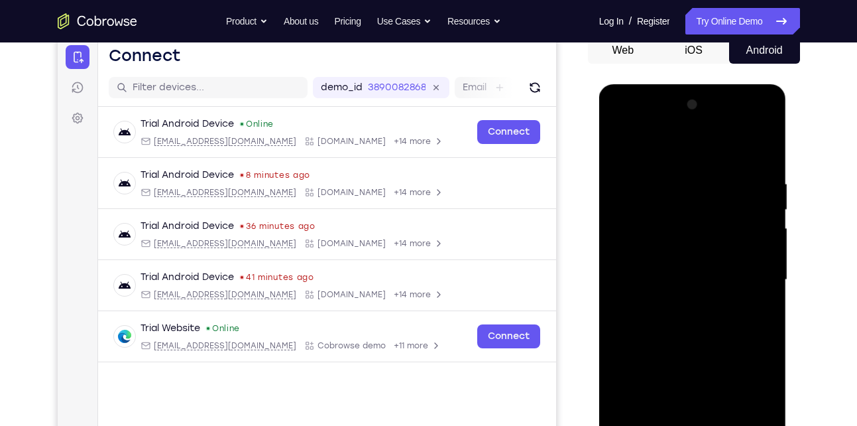
click at [647, 165] on div at bounding box center [692, 279] width 167 height 371
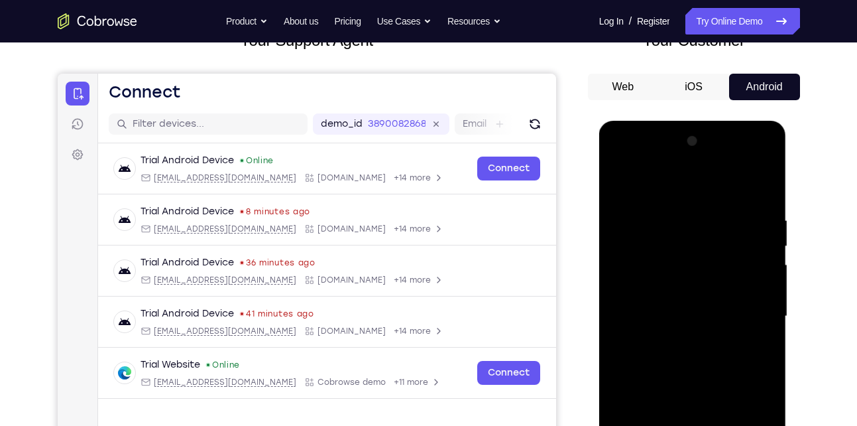
scroll to position [97, 0]
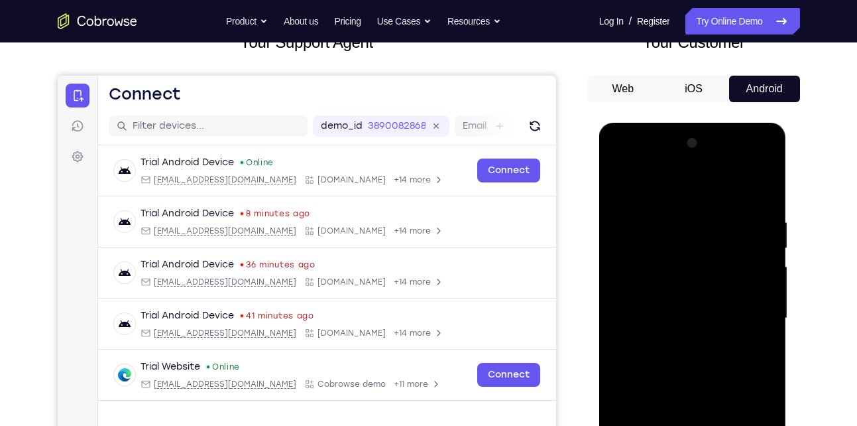
click at [619, 181] on div at bounding box center [692, 318] width 167 height 371
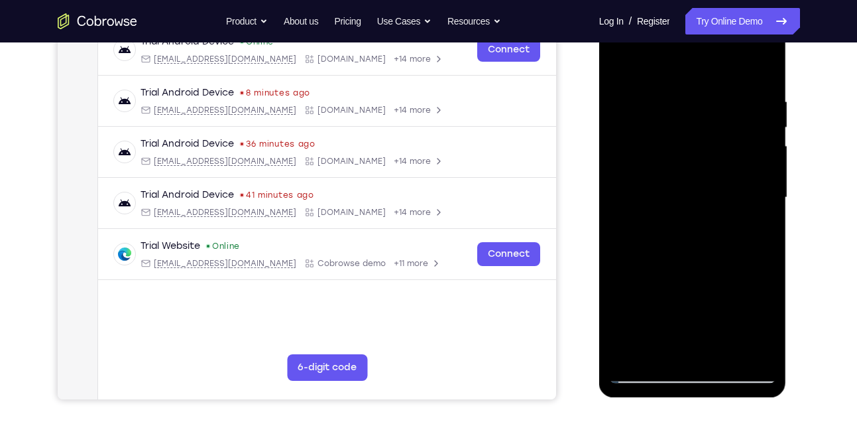
scroll to position [223, 0]
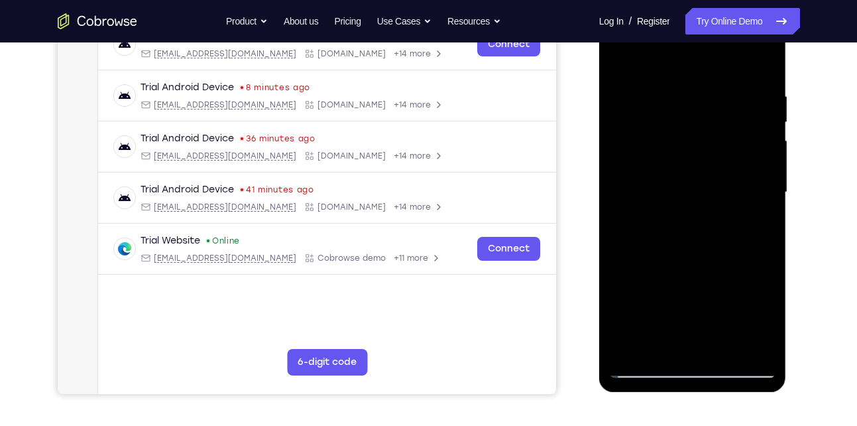
click at [631, 351] on div at bounding box center [692, 192] width 167 height 371
click at [627, 349] on div at bounding box center [692, 192] width 167 height 371
click at [633, 347] on div at bounding box center [692, 192] width 167 height 371
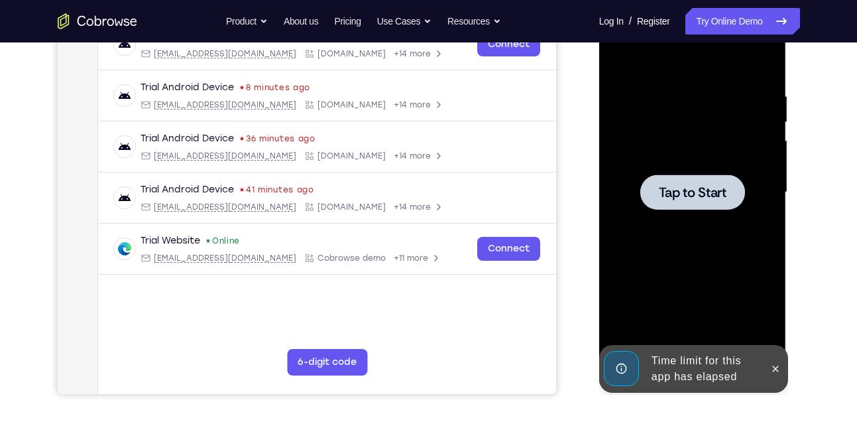
scroll to position [269, 0]
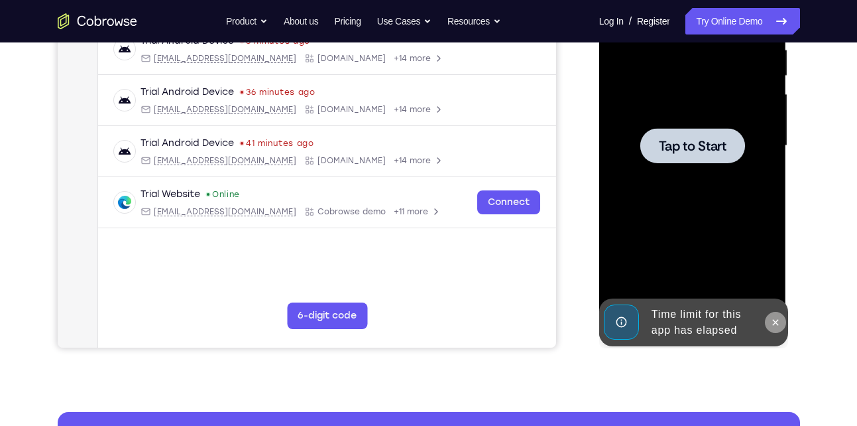
click at [778, 327] on icon at bounding box center [775, 322] width 11 height 11
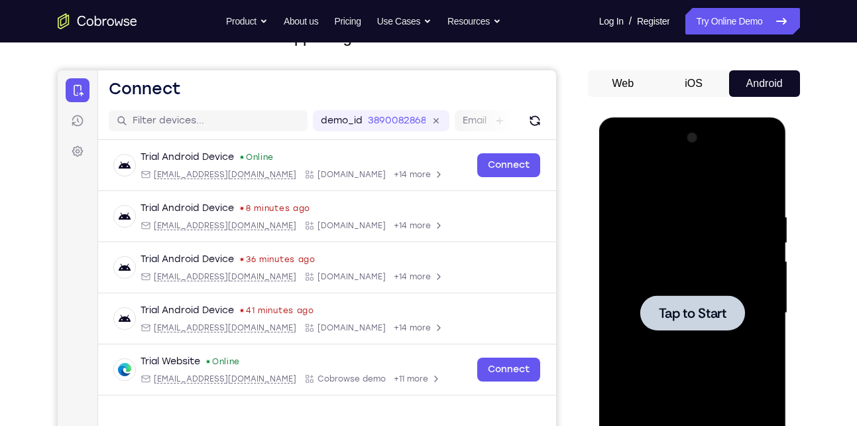
scroll to position [78, 0]
